Goal: Information Seeking & Learning: Learn about a topic

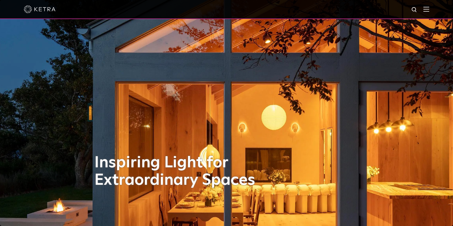
click at [429, 9] on img at bounding box center [427, 9] width 6 height 5
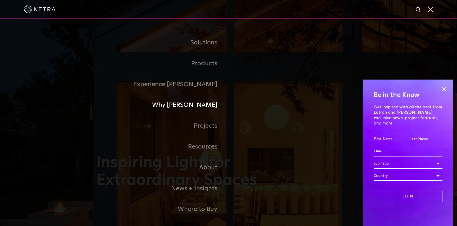
click at [207, 108] on link "Why [PERSON_NAME]" at bounding box center [162, 105] width 132 height 21
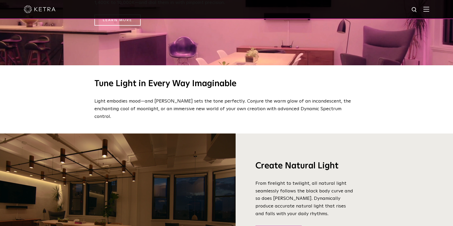
scroll to position [517, 0]
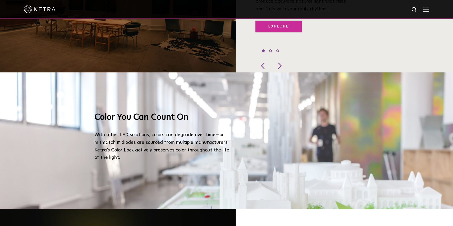
click at [274, 22] on link "Explore" at bounding box center [279, 26] width 46 height 11
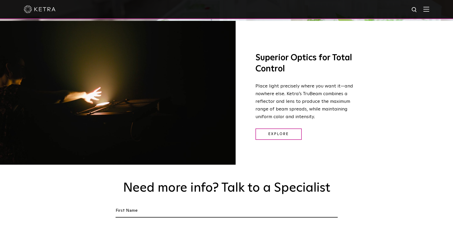
scroll to position [709, 0]
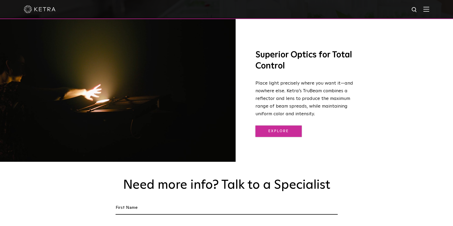
click at [283, 129] on link "Explore" at bounding box center [279, 131] width 46 height 11
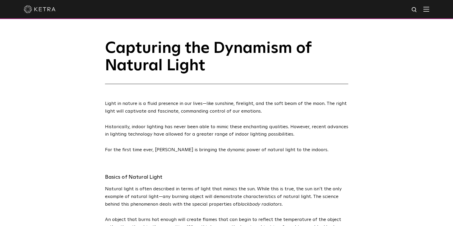
click at [428, 12] on div at bounding box center [227, 9] width 406 height 19
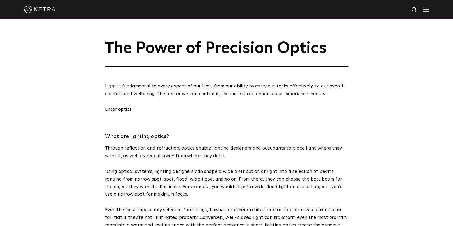
click at [429, 11] on img at bounding box center [427, 9] width 6 height 5
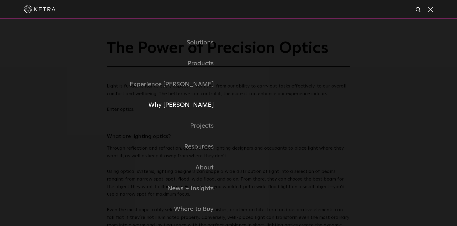
click at [202, 107] on link "Why [PERSON_NAME]" at bounding box center [139, 105] width 177 height 21
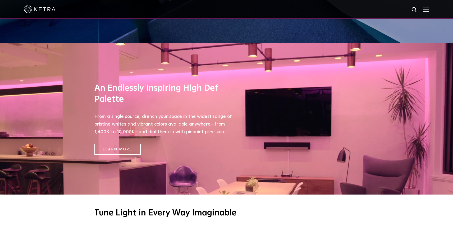
scroll to position [179, 0]
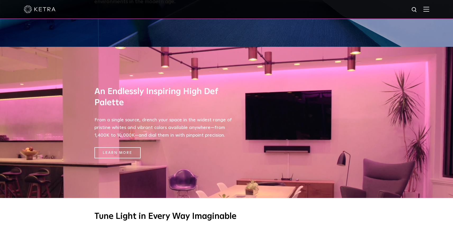
drag, startPoint x: 455, startPoint y: 15, endPoint x: 449, endPoint y: 48, distance: 33.8
click at [127, 153] on link "Learn More" at bounding box center [117, 152] width 46 height 11
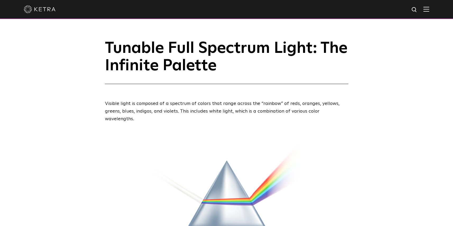
click at [429, 14] on div at bounding box center [227, 9] width 406 height 19
click at [429, 10] on img at bounding box center [427, 9] width 6 height 5
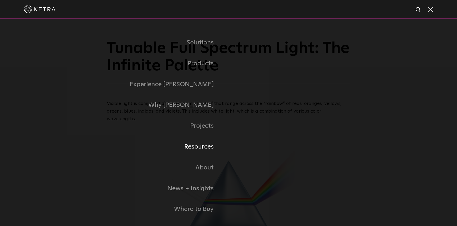
click at [206, 147] on link "Resources" at bounding box center [139, 147] width 177 height 21
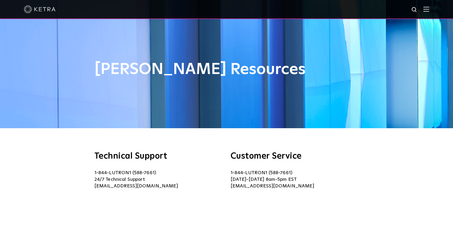
drag, startPoint x: 455, startPoint y: 7, endPoint x: 455, endPoint y: -12, distance: 18.5
click at [429, 10] on img at bounding box center [427, 9] width 6 height 5
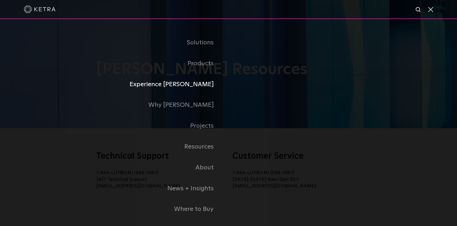
click at [209, 86] on link "Experience [PERSON_NAME]" at bounding box center [139, 84] width 177 height 21
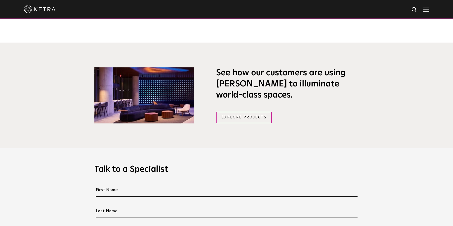
scroll to position [379, 0]
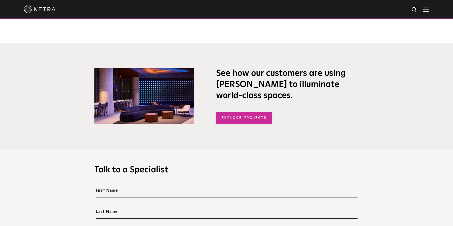
click at [232, 118] on link "Explore Projects" at bounding box center [244, 117] width 56 height 11
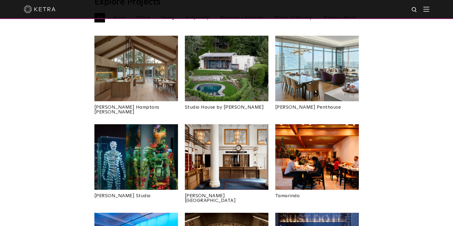
scroll to position [211, 0]
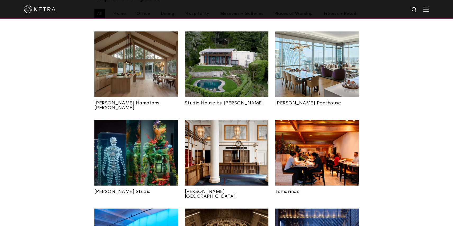
click at [207, 128] on img at bounding box center [227, 153] width 84 height 66
click at [105, 161] on img at bounding box center [136, 153] width 84 height 66
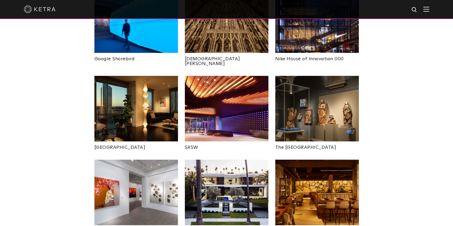
scroll to position [438, 0]
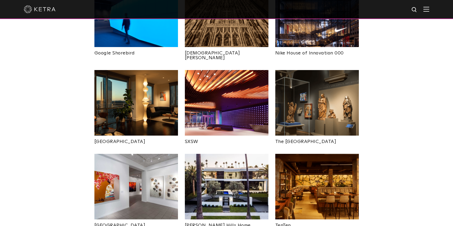
click at [221, 73] on img at bounding box center [227, 103] width 84 height 66
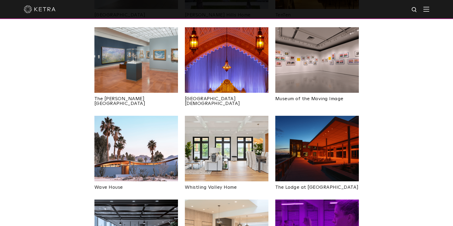
scroll to position [650, 0]
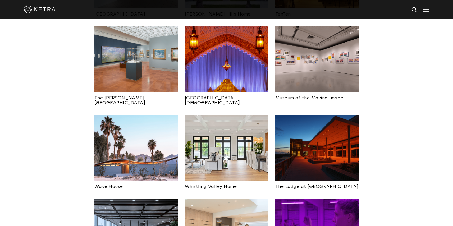
click at [159, 125] on img at bounding box center [136, 148] width 84 height 66
click at [453, 8] on div at bounding box center [226, 9] width 453 height 19
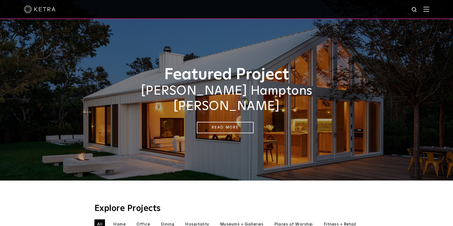
click at [422, 2] on div at bounding box center [227, 9] width 406 height 19
click at [429, 12] on div at bounding box center [227, 9] width 406 height 19
click at [429, 8] on img at bounding box center [427, 9] width 6 height 5
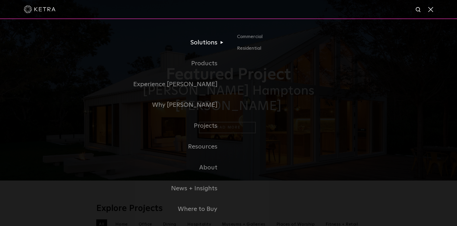
click at [212, 45] on link "Solutions" at bounding box center [162, 42] width 132 height 21
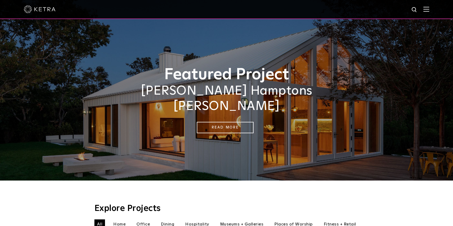
click at [429, 8] on img at bounding box center [427, 9] width 6 height 5
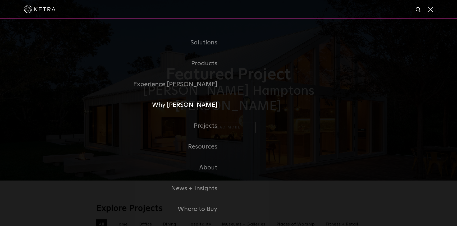
click at [204, 103] on link "Why [PERSON_NAME]" at bounding box center [162, 105] width 132 height 21
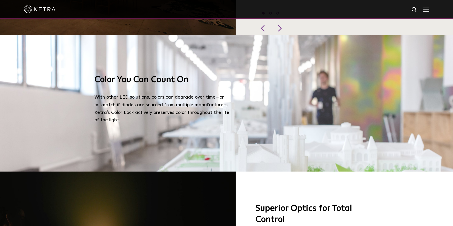
scroll to position [556, 0]
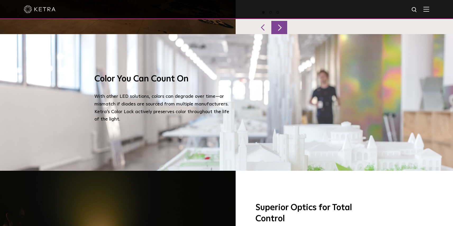
click at [282, 21] on div at bounding box center [280, 27] width 16 height 13
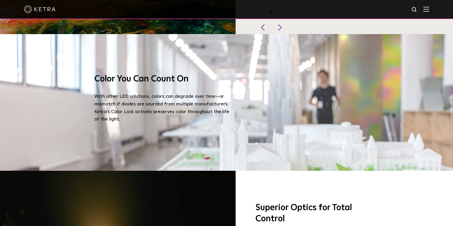
click at [453, 112] on div "Color You Can Count On With other LED solutions, colors can degrade over time—o…" at bounding box center [226, 102] width 453 height 137
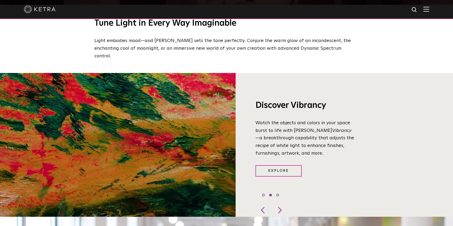
scroll to position [372, 0]
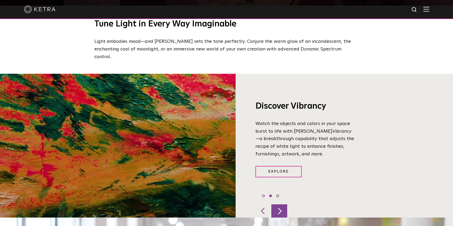
click at [280, 205] on div at bounding box center [280, 211] width 16 height 13
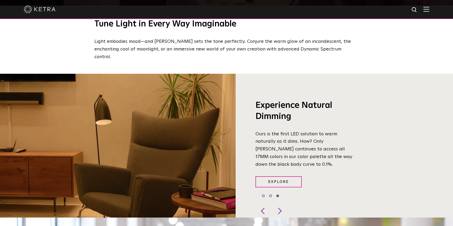
drag, startPoint x: 275, startPoint y: 173, endPoint x: 388, endPoint y: 2, distance: 205.5
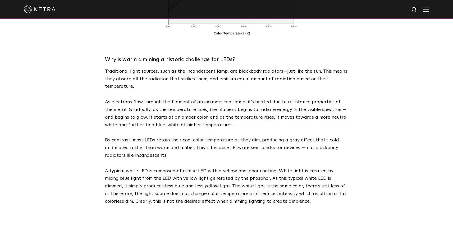
scroll to position [282, 0]
